Goal: Find specific page/section: Find specific page/section

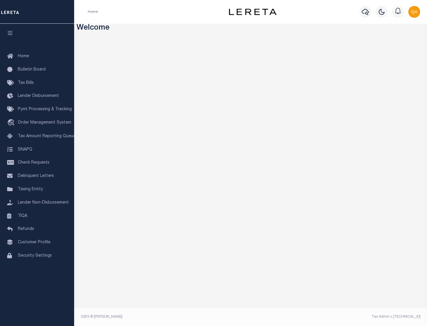
click at [37, 216] on link "TIQA" at bounding box center [37, 216] width 74 height 13
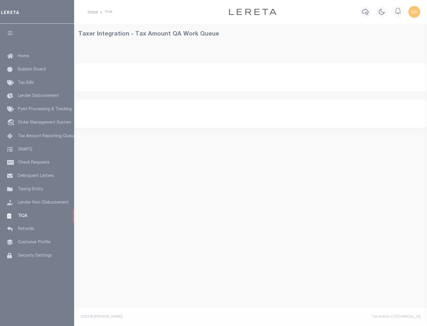
select select "200"
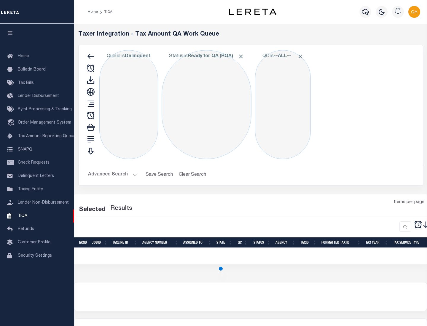
select select "200"
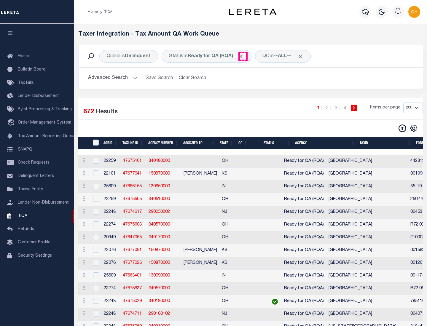
click at [243, 56] on span "Click to Remove" at bounding box center [241, 56] width 6 height 6
